Goal: Find specific page/section: Find specific page/section

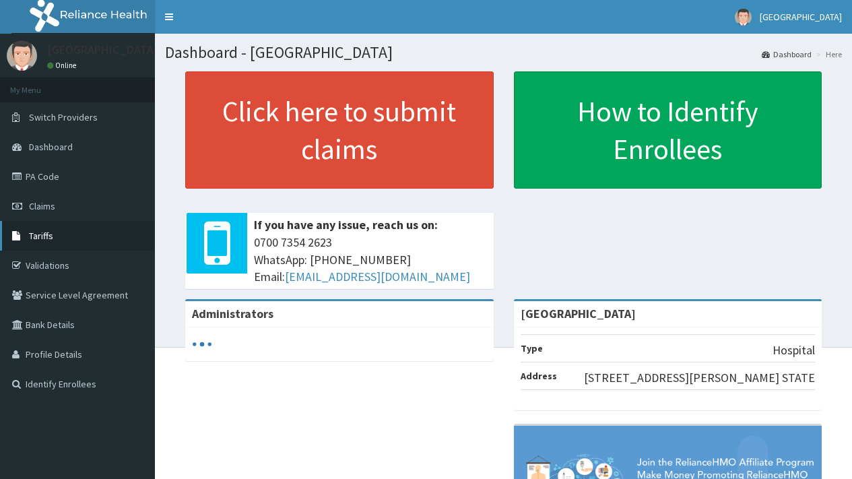
click at [42, 232] on span "Tariffs" at bounding box center [41, 236] width 24 height 12
click at [46, 175] on link "PA Code" at bounding box center [77, 177] width 155 height 30
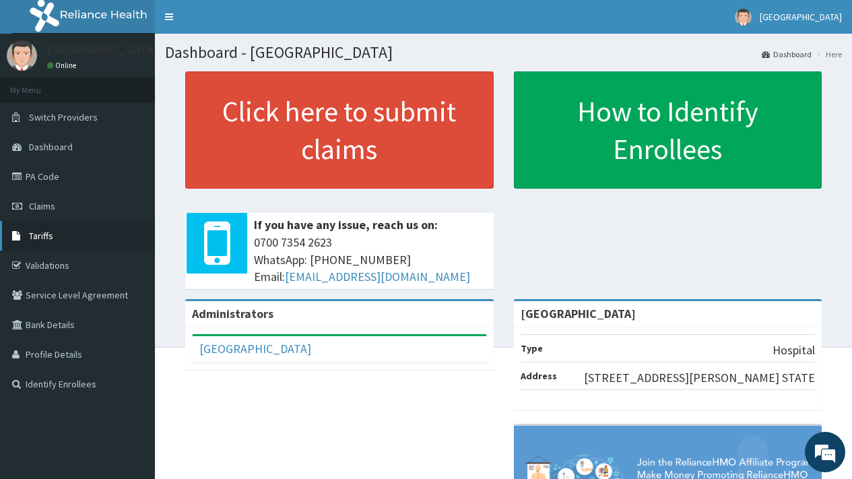
click at [41, 237] on span "Tariffs" at bounding box center [41, 236] width 24 height 12
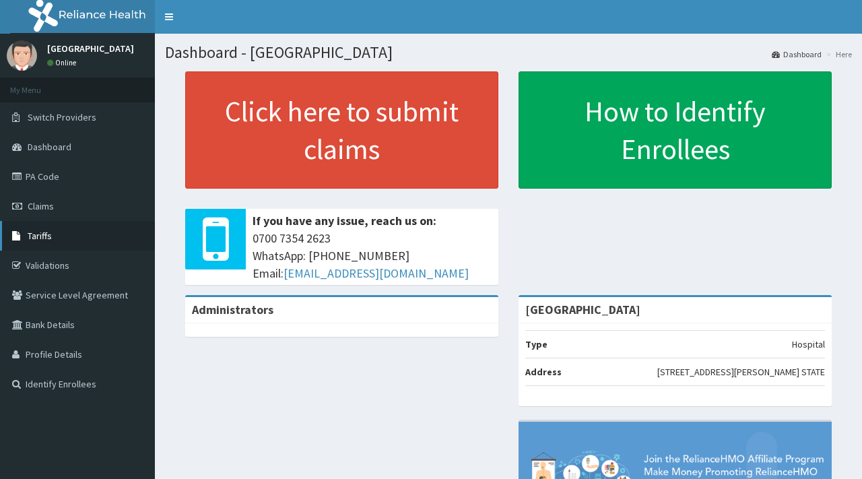
click at [34, 234] on span "Tariffs" at bounding box center [40, 236] width 24 height 12
